Goal: Transaction & Acquisition: Purchase product/service

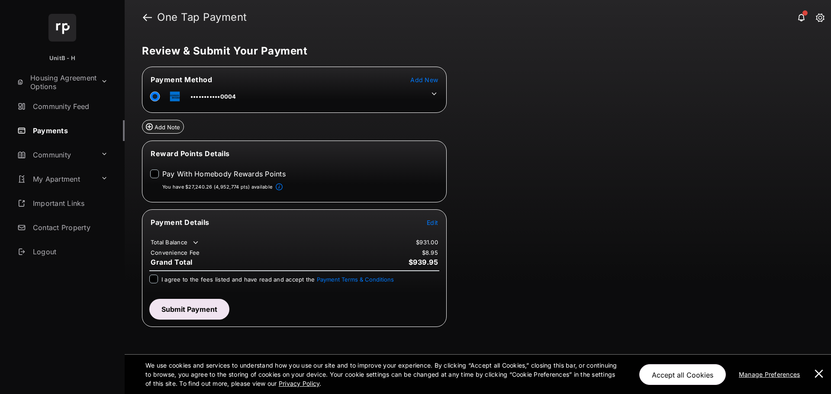
click at [435, 93] on icon at bounding box center [434, 94] width 8 height 8
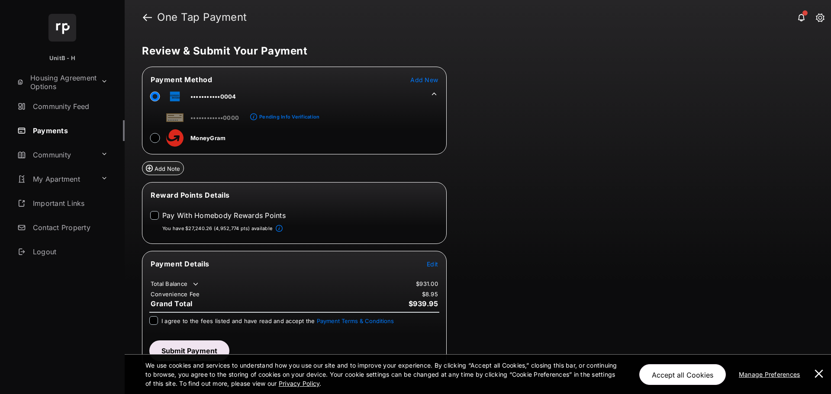
click at [433, 93] on icon at bounding box center [434, 94] width 8 height 8
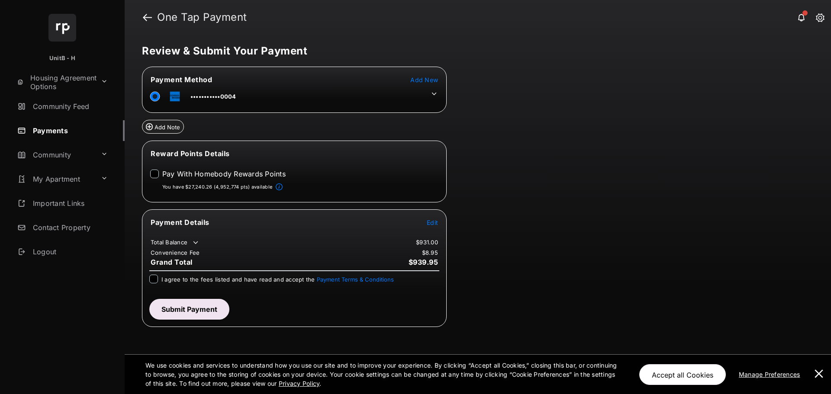
click at [434, 221] on span "Edit" at bounding box center [432, 222] width 11 height 7
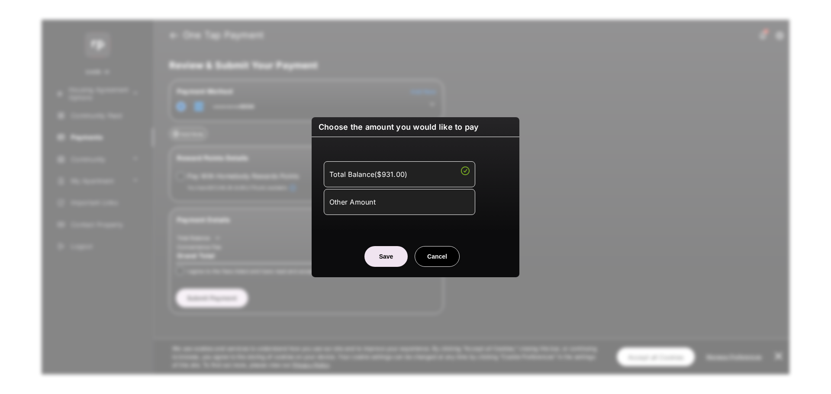
click at [395, 207] on div "Other Amount" at bounding box center [399, 201] width 140 height 15
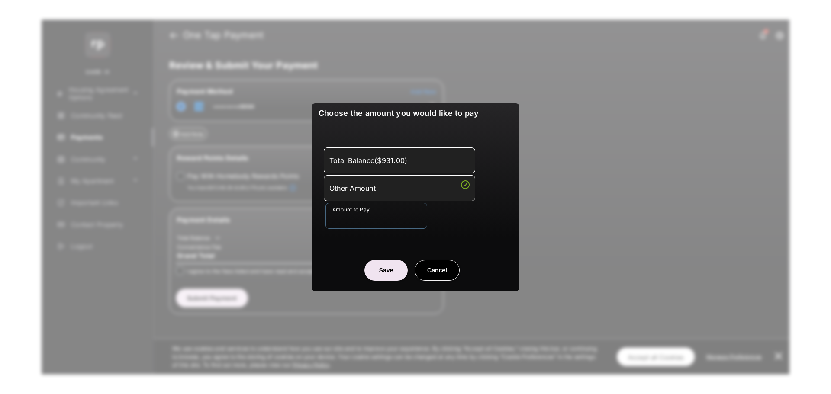
click at [396, 212] on input "Amount to Pay" at bounding box center [376, 216] width 102 height 26
type input "**"
click at [485, 219] on div "Amount to Pay **" at bounding box center [417, 216] width 184 height 26
click at [390, 267] on button "Save" at bounding box center [385, 270] width 43 height 21
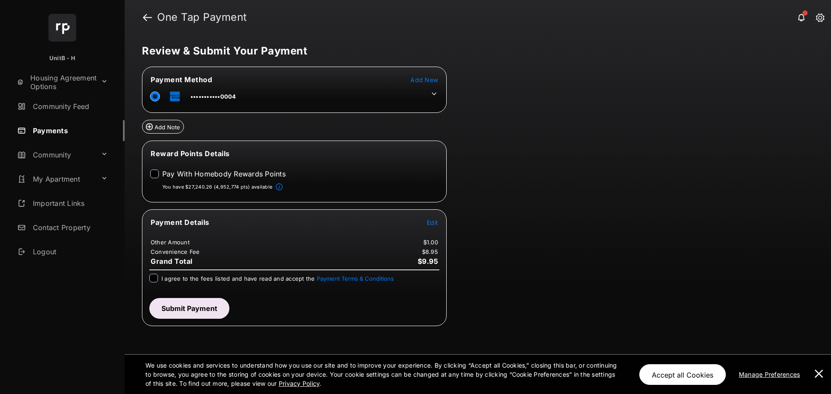
click at [146, 274] on div "I agree to the fees listed and have read and accept the Payment Terms & Conditi…" at bounding box center [294, 282] width 300 height 17
click at [184, 307] on button "Submit Payment" at bounding box center [189, 308] width 80 height 21
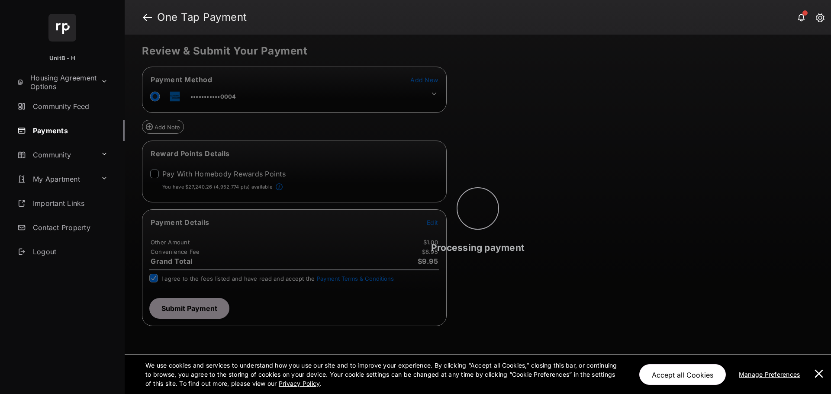
drag, startPoint x: 393, startPoint y: 183, endPoint x: 489, endPoint y: 217, distance: 101.8
click at [489, 217] on circle at bounding box center [477, 208] width 37 height 37
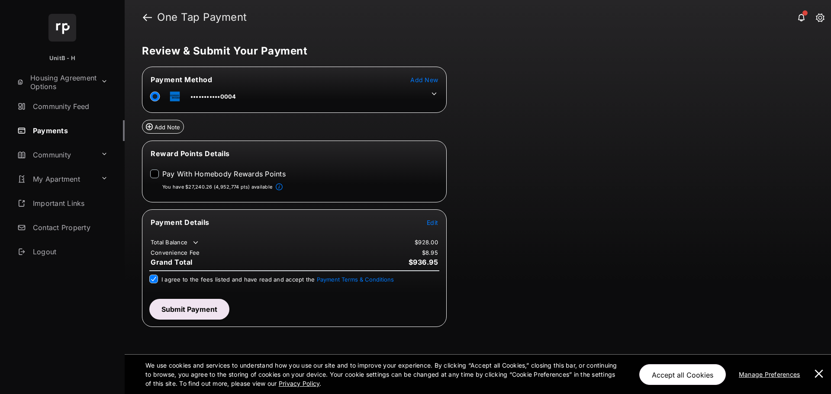
click at [430, 225] on span "Edit" at bounding box center [432, 222] width 11 height 7
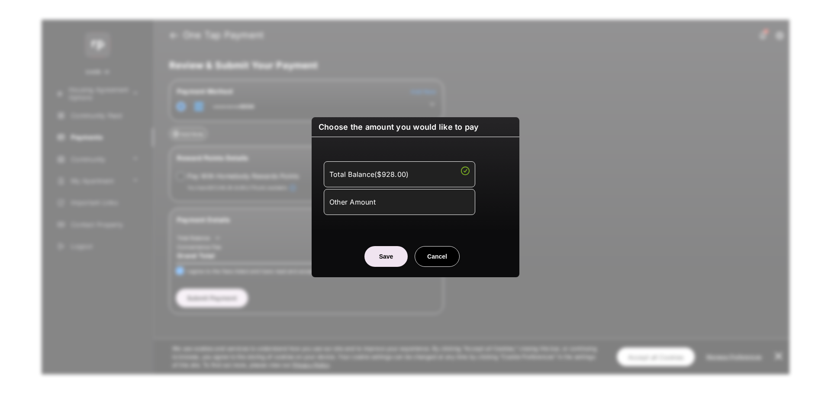
click at [428, 203] on div "Other Amount" at bounding box center [399, 202] width 140 height 15
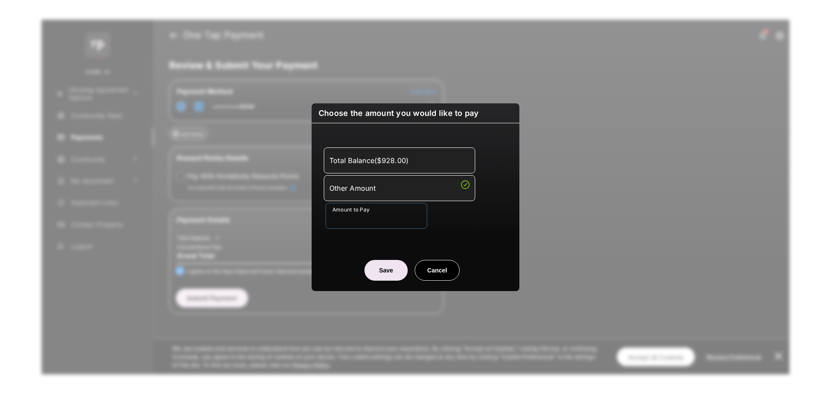
click at [412, 211] on input "Amount to Pay" at bounding box center [376, 216] width 102 height 26
type input "**"
click at [454, 232] on div "Total Balance ( $928.00 ) Other Amount Amount to Pay **" at bounding box center [415, 188] width 197 height 109
click at [393, 270] on button "Save" at bounding box center [385, 270] width 43 height 21
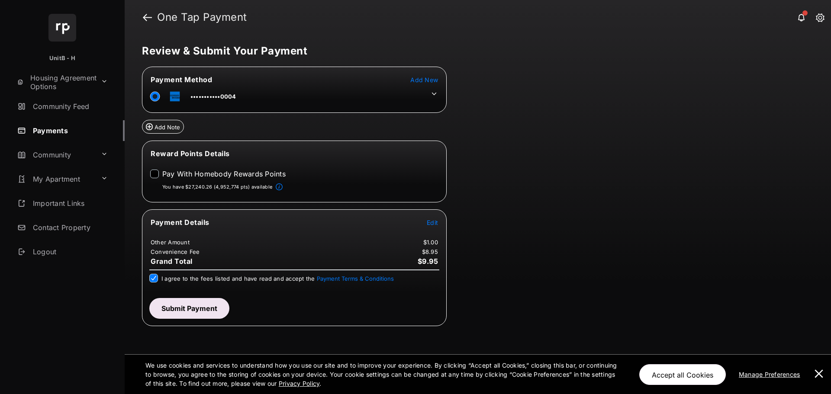
click at [816, 375] on button at bounding box center [818, 374] width 17 height 39
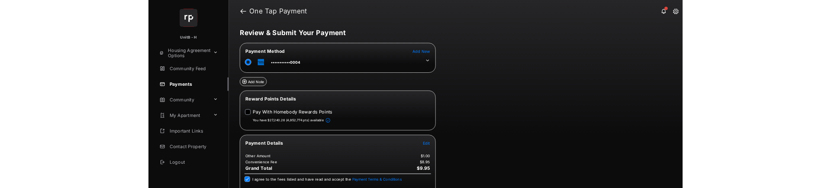
scroll to position [35, 0]
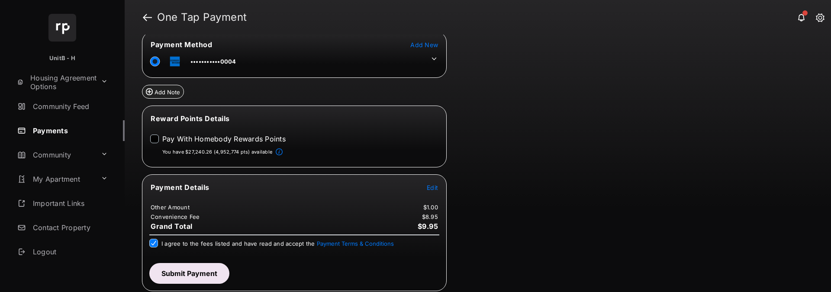
click at [191, 268] on button "Submit Payment" at bounding box center [189, 273] width 80 height 21
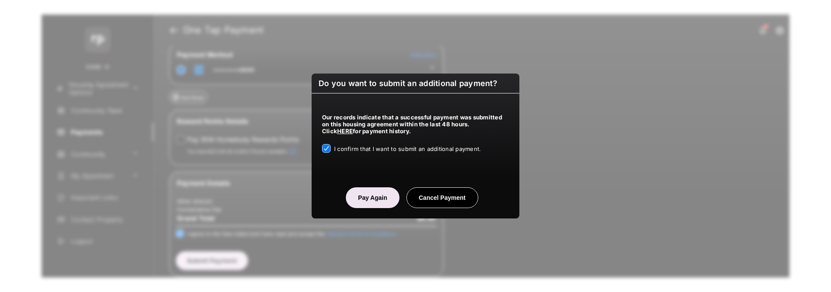
click at [360, 192] on button "Pay Again" at bounding box center [372, 197] width 53 height 21
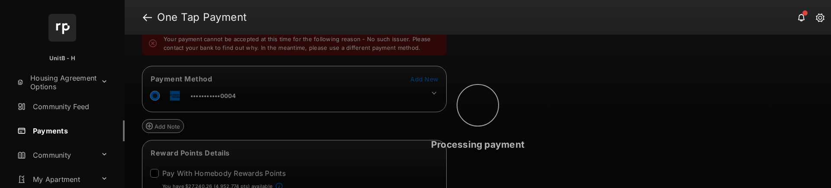
scroll to position [0, 0]
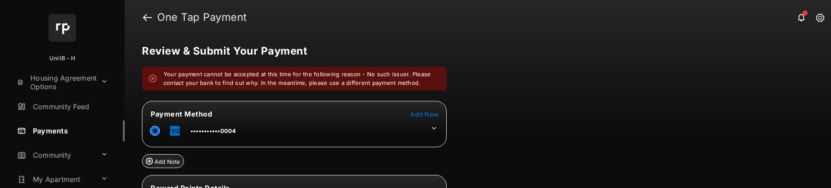
click at [502, 76] on div "Review & Submit Your Payment Your payment cannot be accepted at this time for t…" at bounding box center [478, 111] width 706 height 153
